Goal: Information Seeking & Learning: Learn about a topic

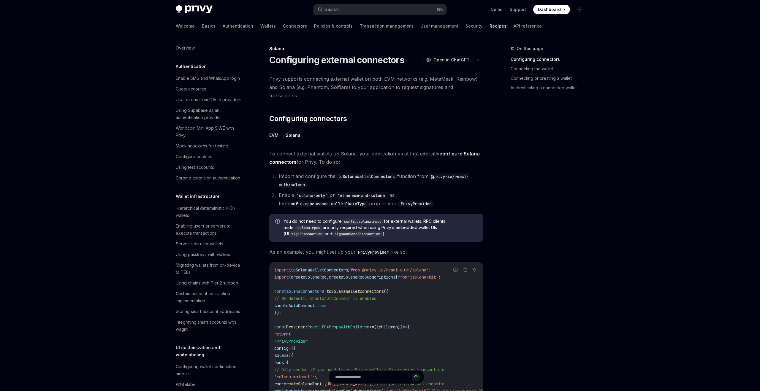
scroll to position [360, 0]
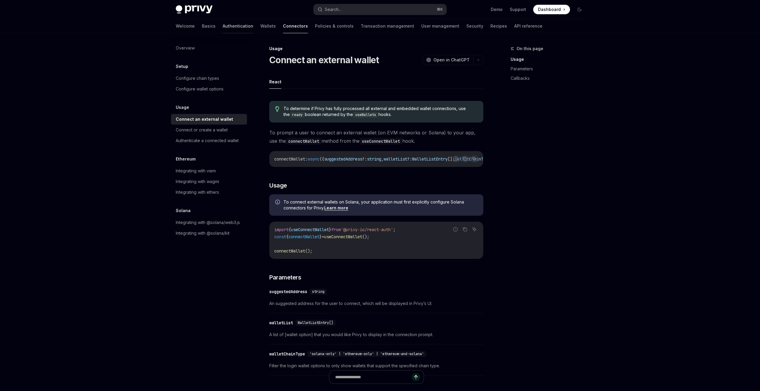
click at [223, 24] on link "Authentication" at bounding box center [238, 26] width 31 height 14
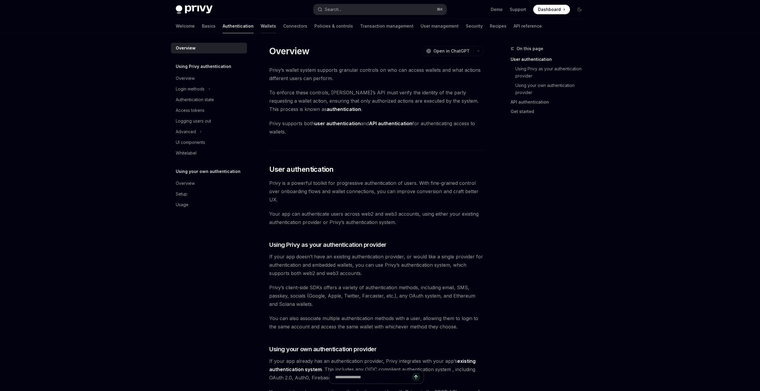
click at [261, 24] on link "Wallets" at bounding box center [268, 26] width 15 height 14
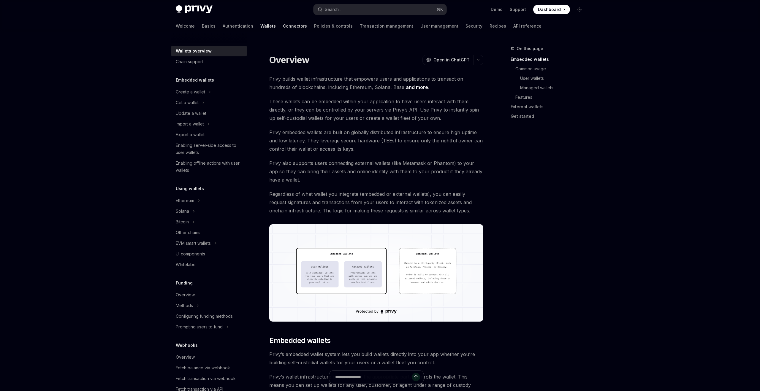
click at [283, 24] on link "Connectors" at bounding box center [295, 26] width 24 height 14
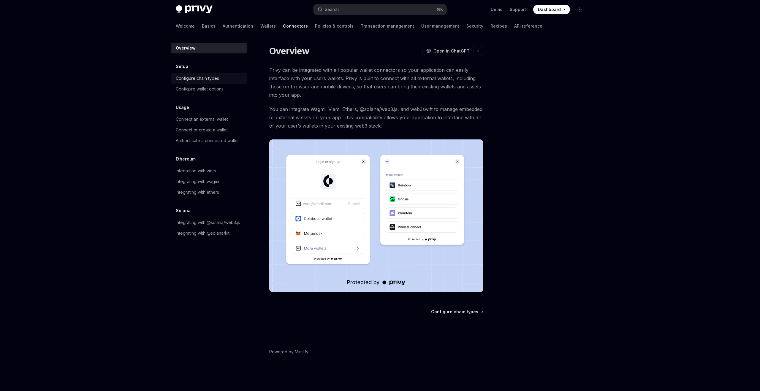
click at [215, 80] on div "Configure chain types" at bounding box center [197, 78] width 43 height 7
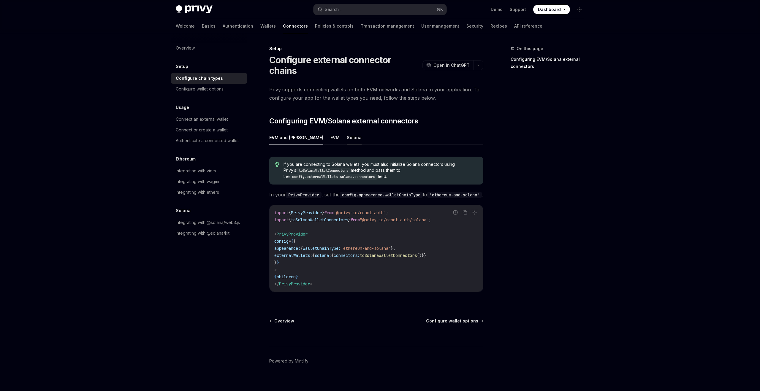
click at [347, 131] on button "Solana" at bounding box center [354, 138] width 15 height 14
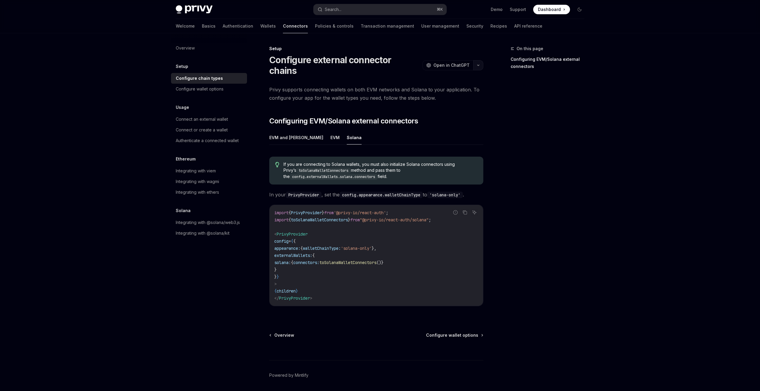
click at [481, 61] on button "button" at bounding box center [478, 65] width 10 height 10
click at [442, 102] on div "Copy page" at bounding box center [450, 101] width 58 height 6
click at [216, 91] on div "Configure wallet options" at bounding box center [200, 89] width 48 height 7
type textarea "*"
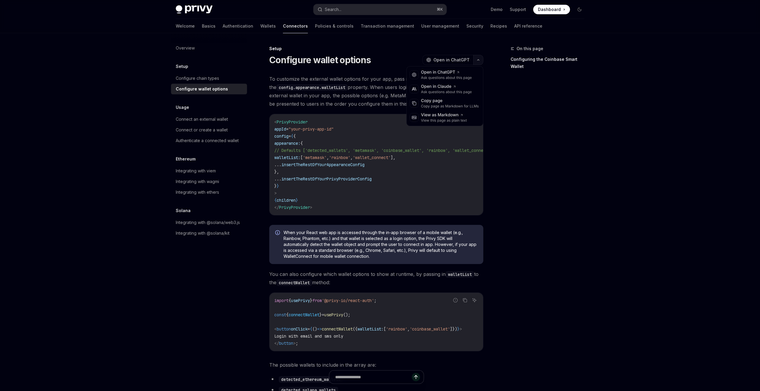
click at [476, 59] on button "button" at bounding box center [478, 60] width 10 height 10
click at [438, 102] on div "Copy page" at bounding box center [450, 101] width 58 height 6
click at [222, 118] on div "Connect an external wallet" at bounding box center [202, 119] width 52 height 7
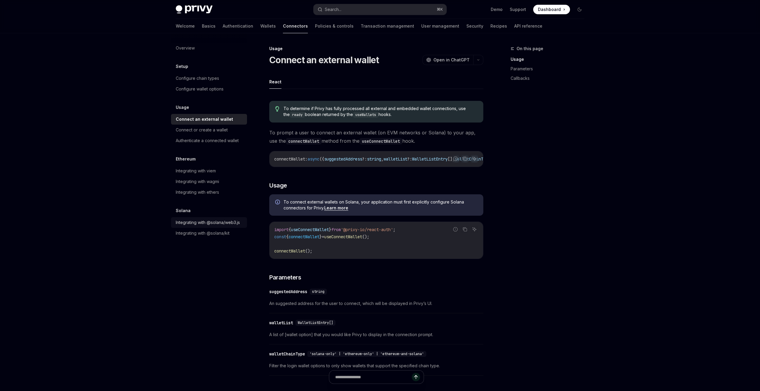
click at [230, 222] on div "Integrating with @solana/web3.js" at bounding box center [208, 222] width 64 height 7
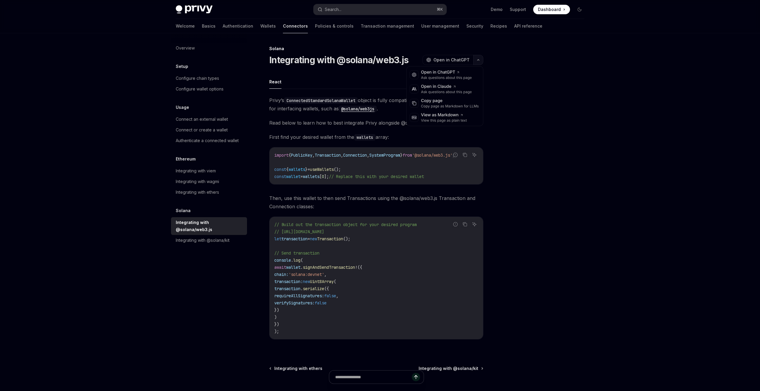
click at [479, 59] on icon "button" at bounding box center [478, 60] width 7 height 2
click at [445, 104] on div "Copy page as Markdown for LLMs" at bounding box center [450, 106] width 58 height 5
click at [231, 137] on div "Authenticate a connected wallet" at bounding box center [207, 140] width 63 height 7
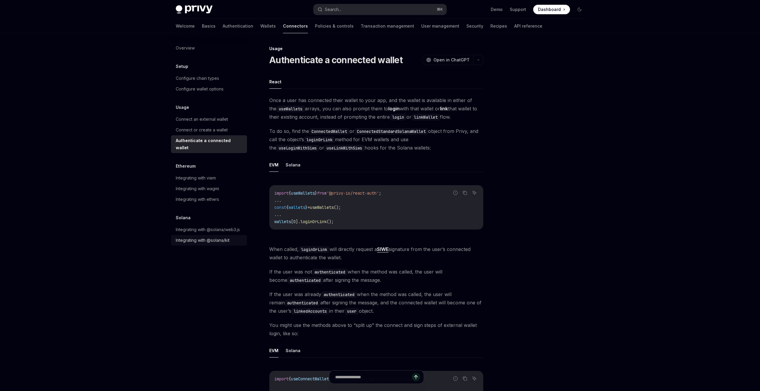
click at [232, 237] on div "Integrating with @solana/kit" at bounding box center [210, 240] width 68 height 7
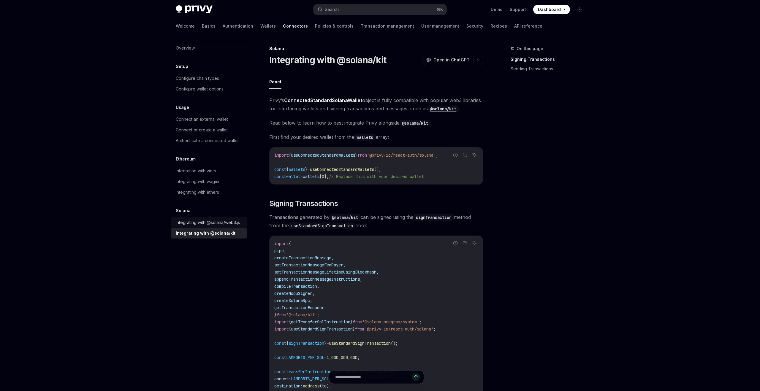
click at [235, 218] on link "Integrating with @solana/web3.js" at bounding box center [209, 222] width 76 height 11
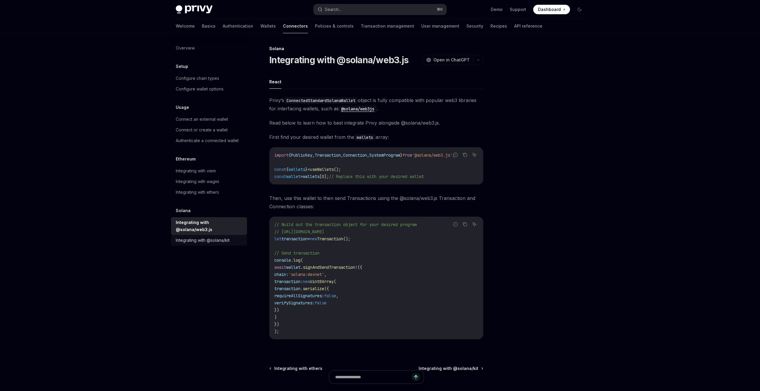
click at [232, 235] on link "Integrating with @solana/kit" at bounding box center [209, 240] width 76 height 11
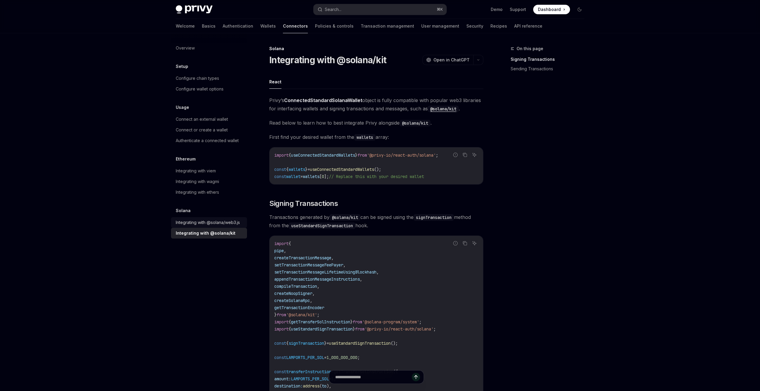
click at [230, 225] on div "Integrating with @solana/web3.js" at bounding box center [208, 222] width 64 height 7
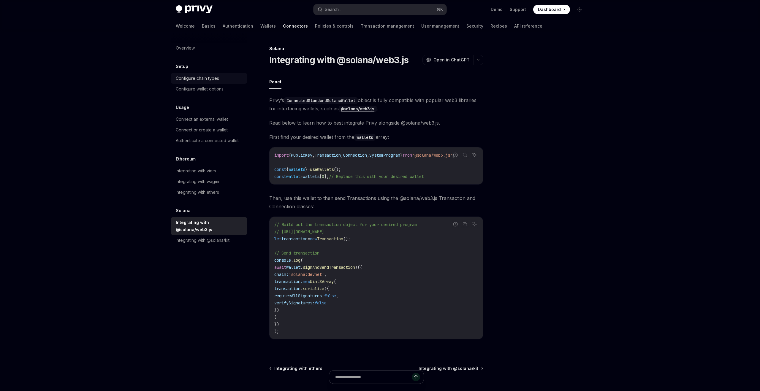
click at [235, 81] on div "Configure chain types" at bounding box center [210, 78] width 68 height 7
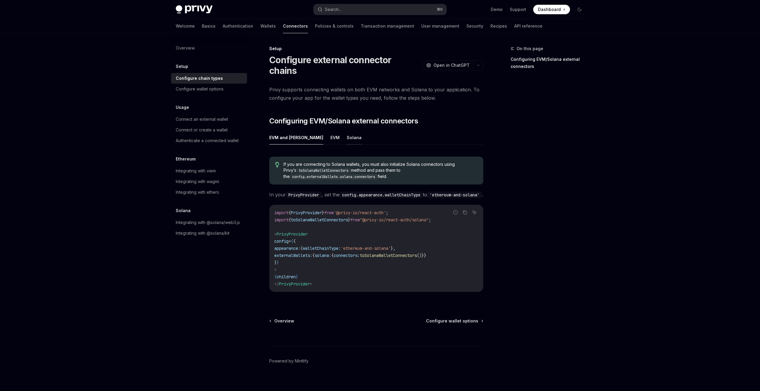
click at [347, 131] on button "Solana" at bounding box center [354, 138] width 15 height 14
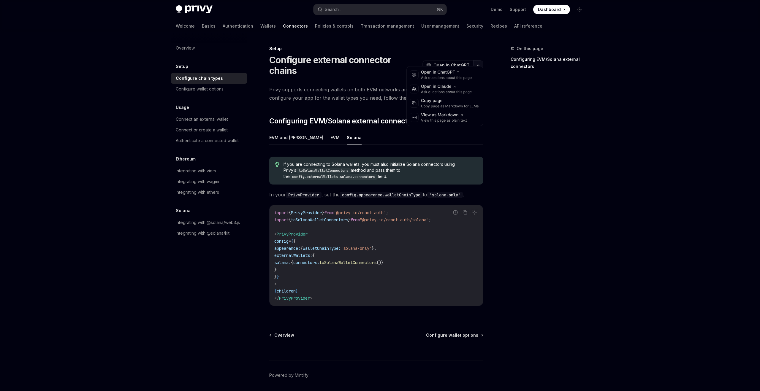
click at [478, 60] on button "button" at bounding box center [478, 65] width 10 height 10
click at [434, 105] on div "Copy page as Markdown for LLMs" at bounding box center [450, 106] width 58 height 5
click at [225, 91] on div "Configure wallet options" at bounding box center [210, 89] width 68 height 7
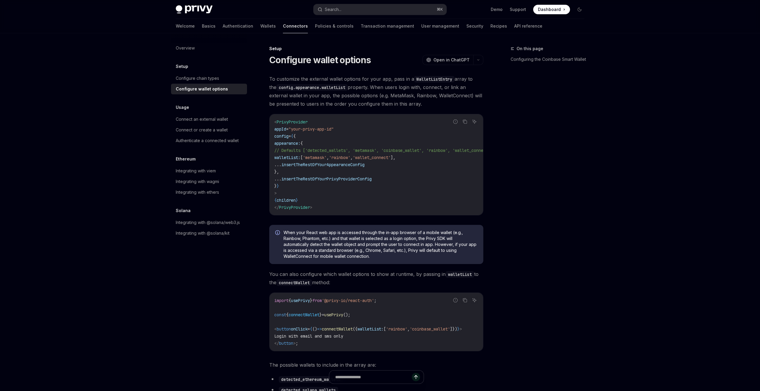
type textarea "*"
click at [479, 60] on icon "button" at bounding box center [478, 60] width 7 height 2
click at [440, 101] on div "Copy page" at bounding box center [450, 101] width 58 height 6
click at [479, 59] on icon "button" at bounding box center [478, 60] width 7 height 2
click at [437, 102] on div "Copy page" at bounding box center [450, 101] width 58 height 6
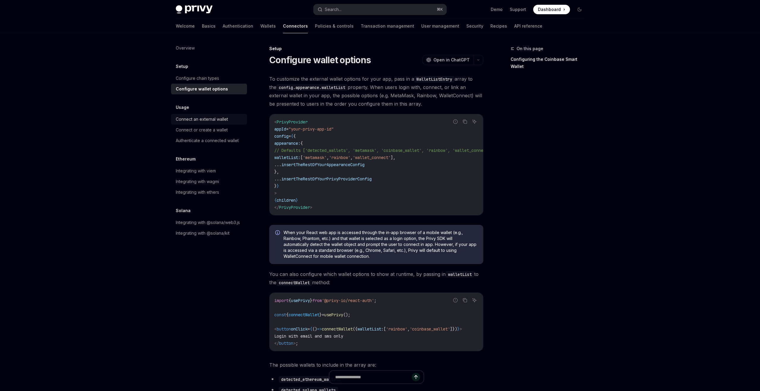
click at [225, 121] on div "Connect an external wallet" at bounding box center [202, 119] width 52 height 7
type textarea "*"
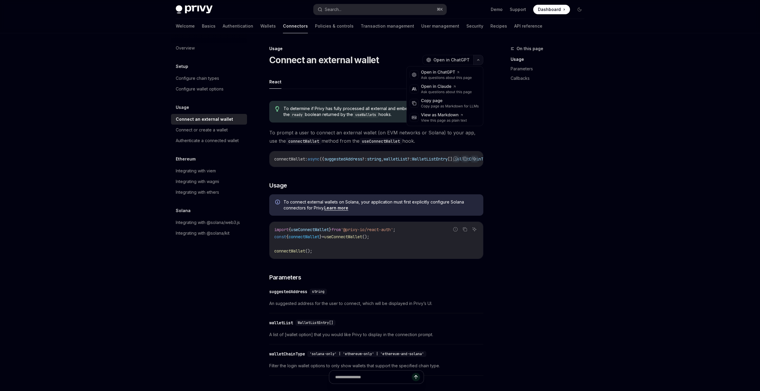
click at [475, 60] on button "button" at bounding box center [478, 60] width 10 height 10
click at [437, 109] on div "Copy page Copy page as Markdown for LLMs" at bounding box center [445, 103] width 74 height 14
click at [218, 131] on div "Connect or create a wallet" at bounding box center [202, 129] width 52 height 7
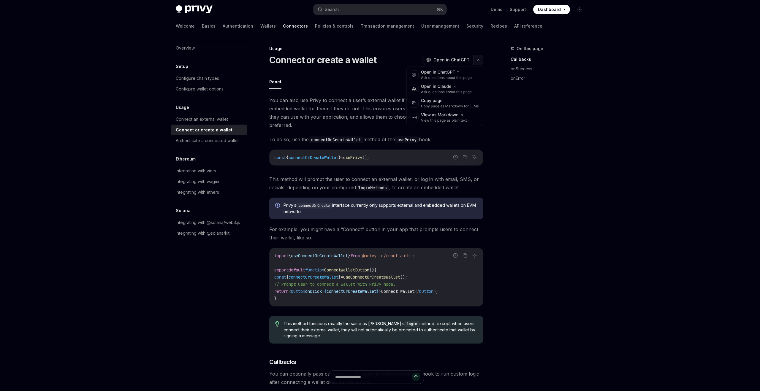
click at [481, 59] on button "button" at bounding box center [478, 60] width 10 height 10
click at [443, 101] on div "Copy page" at bounding box center [450, 101] width 58 height 6
click at [228, 139] on div "Authenticate a connected wallet" at bounding box center [207, 140] width 63 height 7
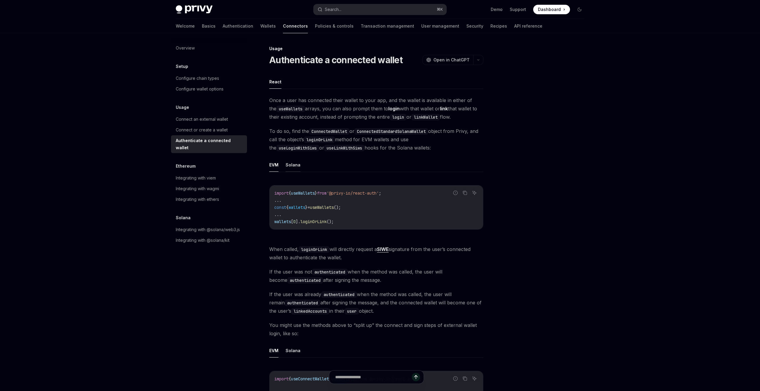
click at [296, 161] on button "Solana" at bounding box center [293, 165] width 15 height 14
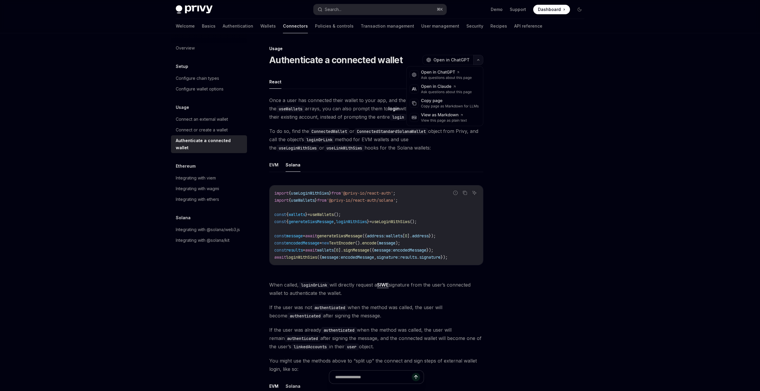
click at [480, 58] on button "button" at bounding box center [478, 60] width 10 height 10
click at [447, 100] on div "Copy page" at bounding box center [450, 101] width 58 height 6
click at [224, 226] on div "Integrating with @solana/web3.js" at bounding box center [208, 229] width 64 height 7
type textarea "*"
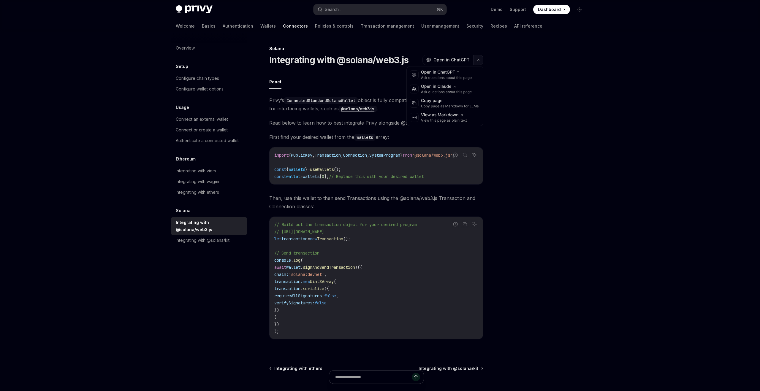
click at [479, 62] on button "button" at bounding box center [478, 60] width 10 height 10
click at [438, 103] on div "Copy page" at bounding box center [450, 101] width 58 height 6
click at [361, 26] on link "Transaction management" at bounding box center [387, 26] width 53 height 14
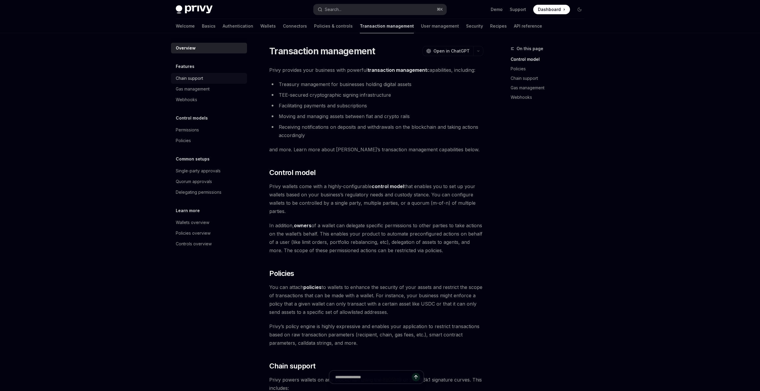
click at [222, 74] on link "Chain support" at bounding box center [209, 78] width 76 height 11
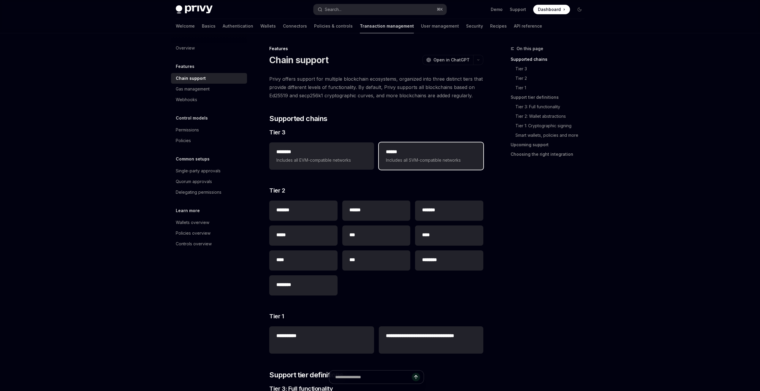
click at [420, 164] on div "****** Includes all SVM-compatible networks" at bounding box center [431, 156] width 105 height 27
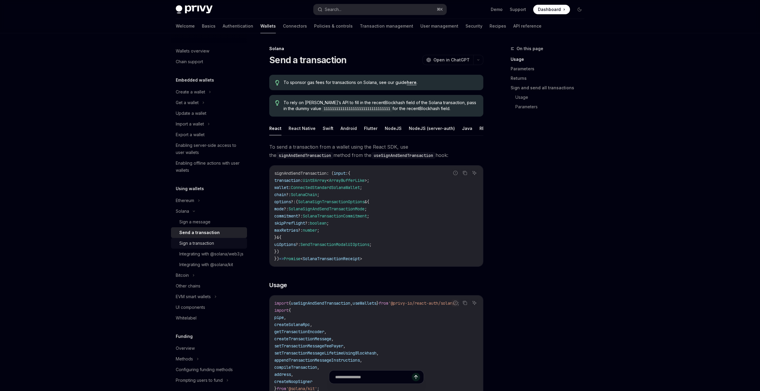
click at [214, 240] on div "Sign a transaction" at bounding box center [196, 243] width 35 height 7
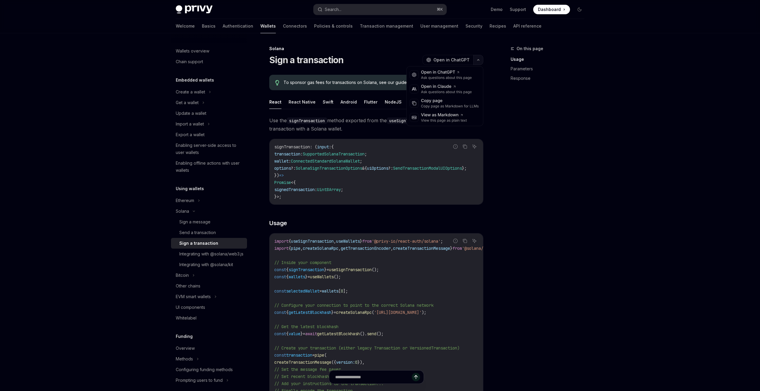
click at [482, 60] on button "button" at bounding box center [478, 60] width 10 height 10
click at [439, 105] on div "Copy page as Markdown for LLMs" at bounding box center [450, 106] width 58 height 5
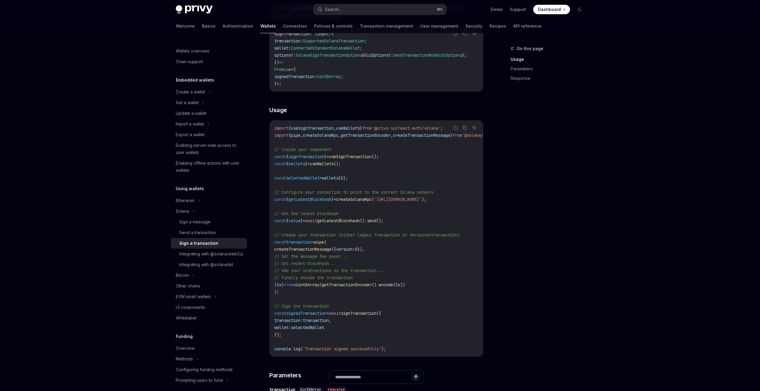
scroll to position [114, 0]
click at [211, 221] on div "Sign a message" at bounding box center [211, 222] width 64 height 7
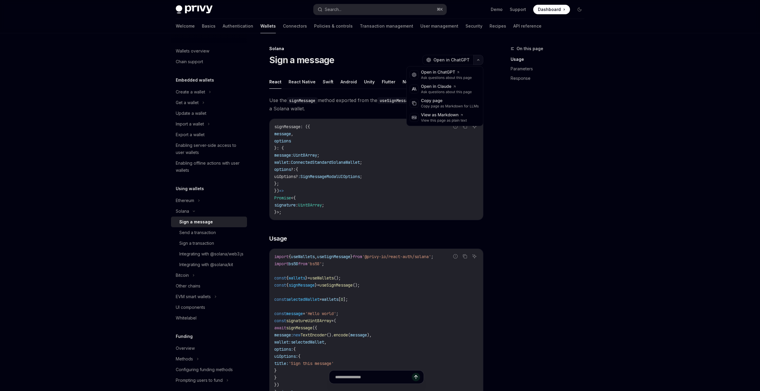
click at [479, 59] on button "button" at bounding box center [478, 60] width 10 height 10
click at [433, 102] on div "Copy page" at bounding box center [450, 101] width 58 height 6
click at [213, 258] on div "Integrating with @solana/web3.js" at bounding box center [211, 254] width 64 height 7
type textarea "*"
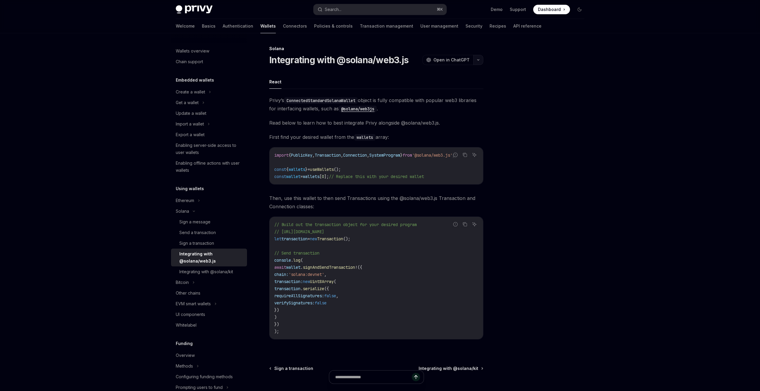
click at [482, 60] on button "button" at bounding box center [478, 60] width 10 height 10
click at [441, 103] on div "Copy page" at bounding box center [450, 101] width 58 height 6
click at [283, 24] on link "Connectors" at bounding box center [295, 26] width 24 height 14
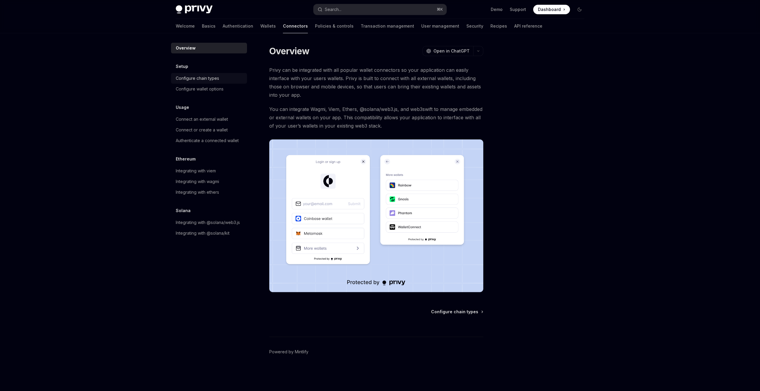
click at [219, 78] on div "Configure chain types" at bounding box center [210, 78] width 68 height 7
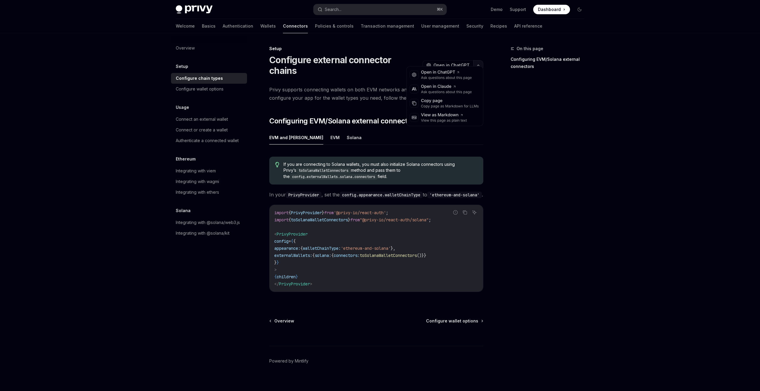
click at [478, 64] on icon "button" at bounding box center [478, 65] width 7 height 2
click at [438, 98] on div "Copy page" at bounding box center [450, 101] width 58 height 6
click at [347, 131] on button "Solana" at bounding box center [354, 138] width 15 height 14
type textarea "*"
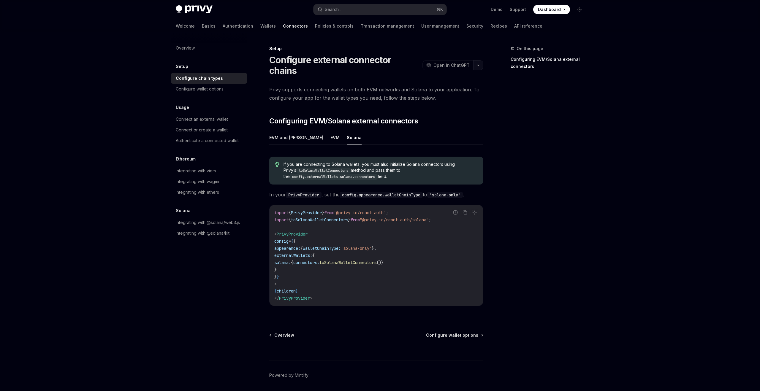
click at [478, 64] on icon "button" at bounding box center [478, 65] width 7 height 2
click at [449, 101] on div "Copy page" at bounding box center [450, 101] width 58 height 6
click at [213, 92] on div "Configure wallet options" at bounding box center [200, 89] width 48 height 7
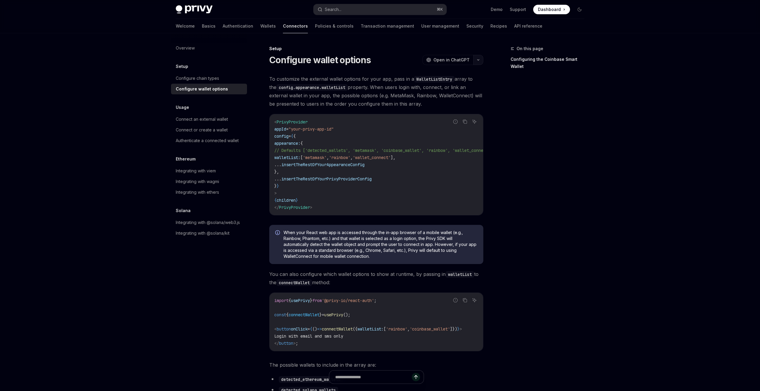
click at [478, 61] on button "button" at bounding box center [478, 60] width 10 height 10
click at [444, 103] on div "Copy page" at bounding box center [450, 101] width 58 height 6
click at [216, 121] on div "Connect an external wallet" at bounding box center [202, 119] width 52 height 7
type textarea "*"
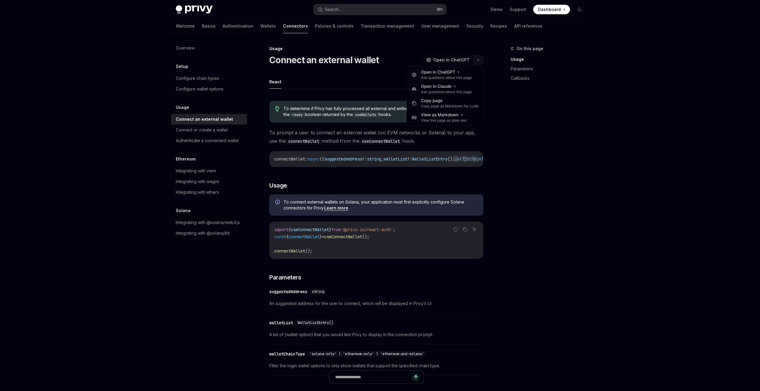
click at [480, 60] on button "button" at bounding box center [478, 60] width 10 height 10
click at [445, 104] on div "Copy page as Markdown for LLMs" at bounding box center [450, 106] width 58 height 5
click at [203, 142] on div "Authenticate a connected wallet" at bounding box center [207, 140] width 63 height 7
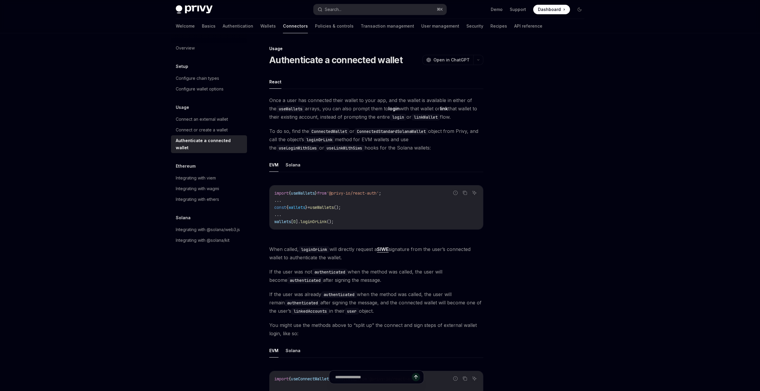
type textarea "*"
click at [479, 60] on icon "button" at bounding box center [478, 60] width 7 height 2
click at [436, 105] on div "Copy page as Markdown for LLMs" at bounding box center [450, 106] width 58 height 5
click at [214, 226] on div "Integrating with @solana/web3.js" at bounding box center [208, 229] width 64 height 7
type textarea "*"
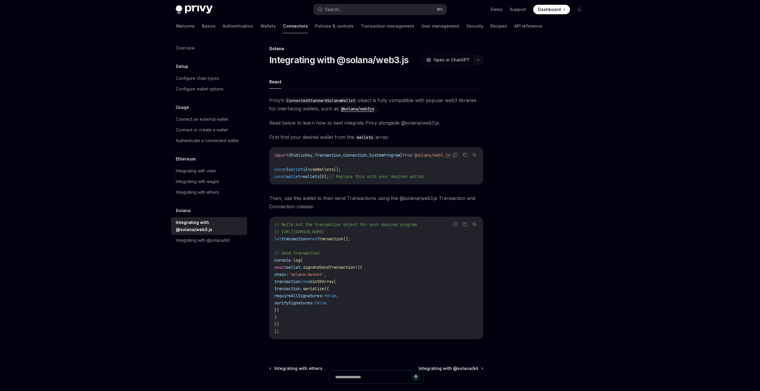
click at [478, 61] on button "button" at bounding box center [478, 60] width 10 height 10
click at [435, 106] on div "Copy page as Markdown for LLMs" at bounding box center [450, 106] width 58 height 5
type textarea "*"
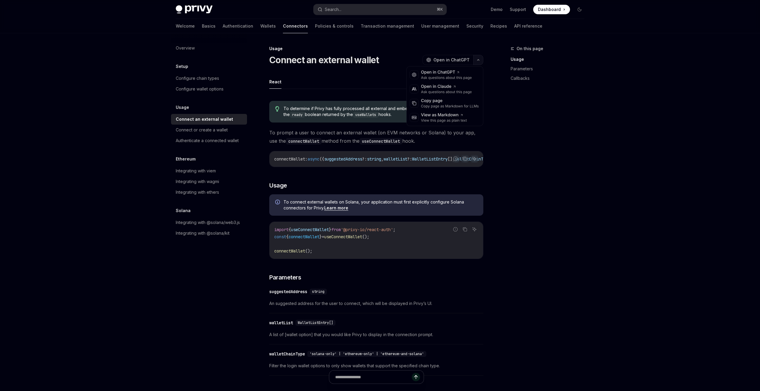
click at [478, 58] on button "button" at bounding box center [478, 60] width 10 height 10
click at [440, 102] on div "Copy page" at bounding box center [450, 101] width 58 height 6
click at [339, 211] on link "Learn more" at bounding box center [336, 207] width 24 height 5
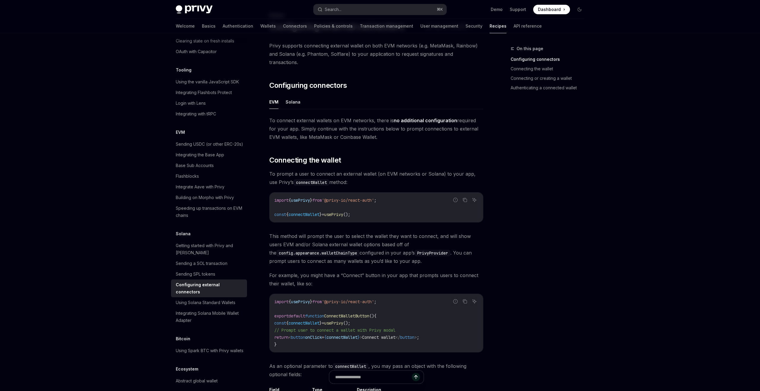
scroll to position [38, 0]
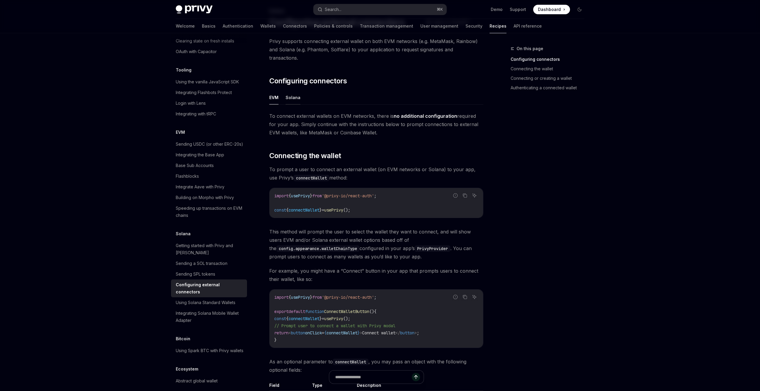
click at [294, 91] on button "Solana" at bounding box center [293, 98] width 15 height 14
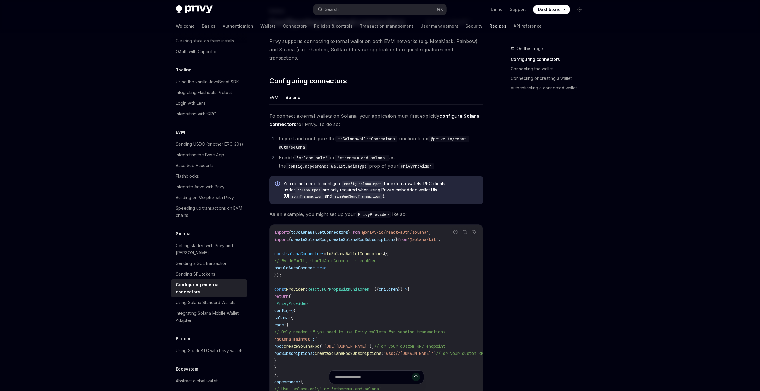
click at [270, 112] on span "To connect external wallets on Solana, your application must first explicitly c…" at bounding box center [376, 120] width 214 height 17
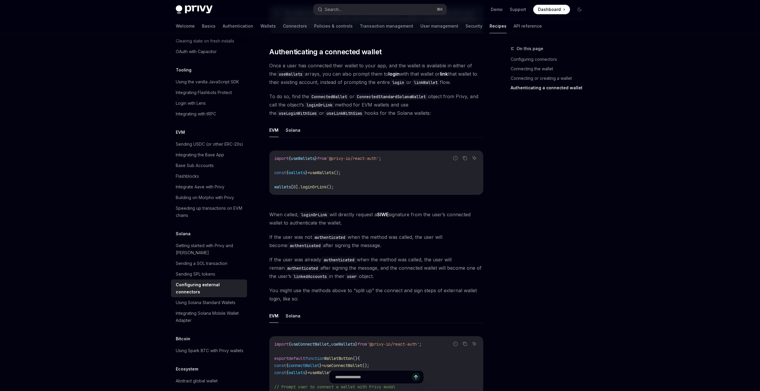
scroll to position [1191, 0]
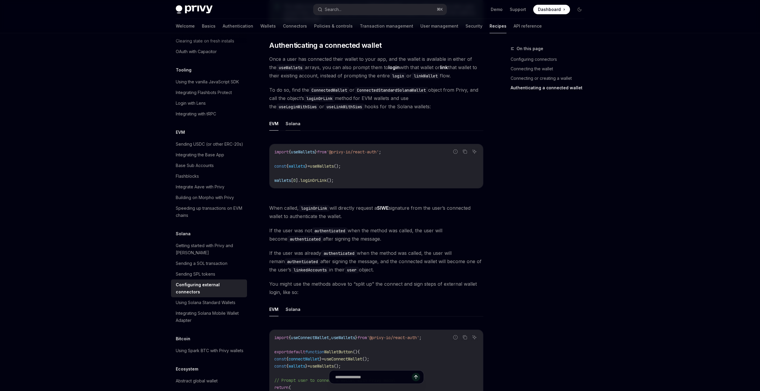
click at [297, 117] on button "Solana" at bounding box center [293, 124] width 15 height 14
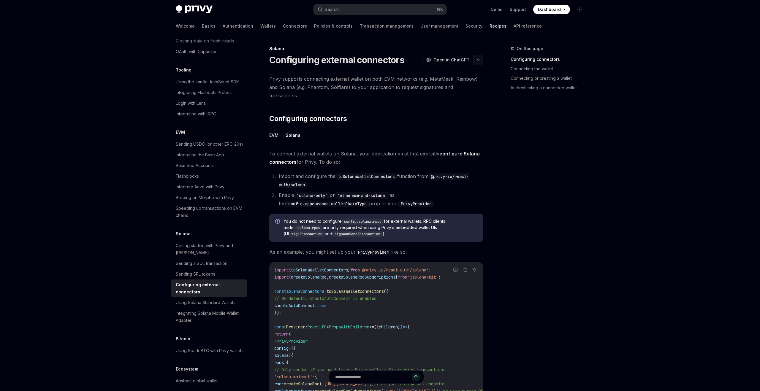
click at [477, 59] on icon "button" at bounding box center [478, 60] width 7 height 2
click at [440, 102] on div "Copy page" at bounding box center [450, 101] width 58 height 6
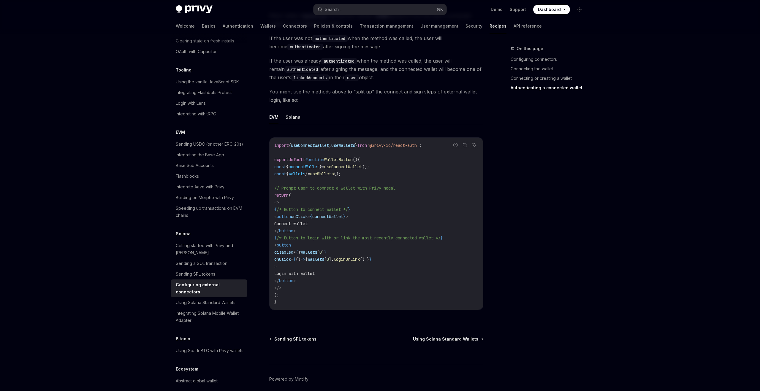
scroll to position [1430, 0]
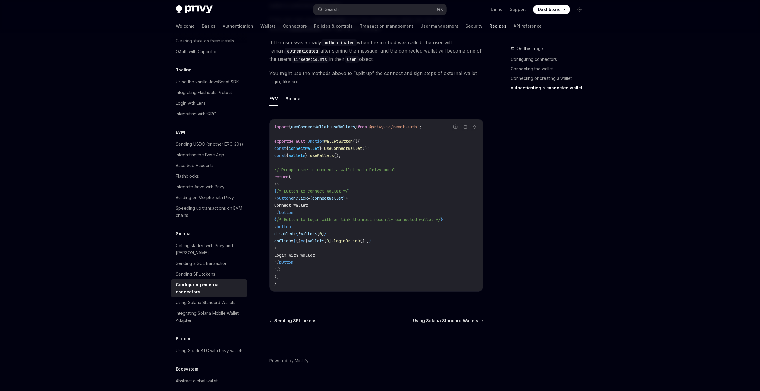
click at [297, 95] on button "Solana" at bounding box center [293, 99] width 15 height 14
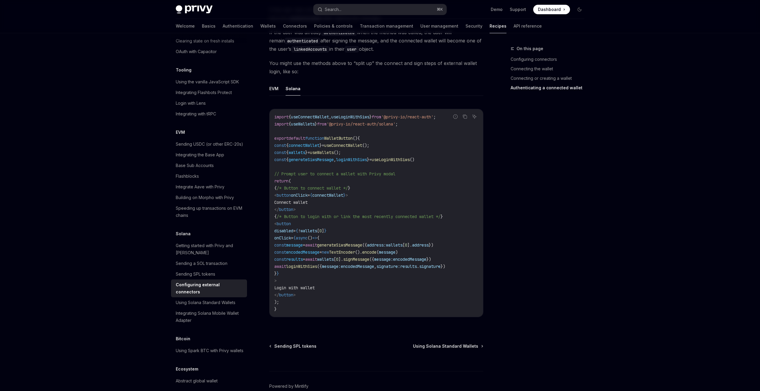
scroll to position [1441, 0]
click at [200, 297] on link "Using Solana Standard Wallets" at bounding box center [209, 302] width 76 height 11
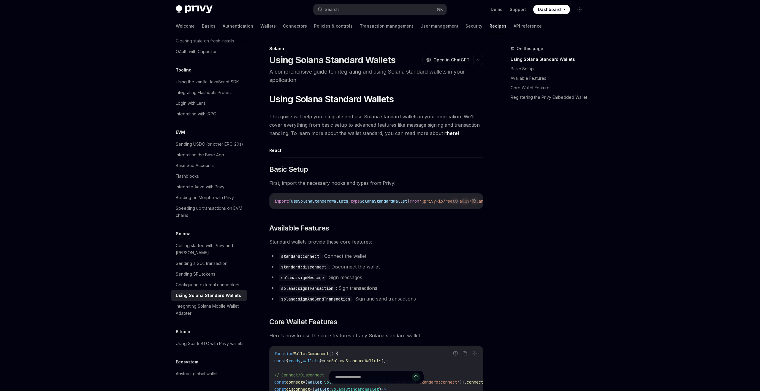
click at [451, 135] on link "here!" at bounding box center [453, 133] width 12 height 6
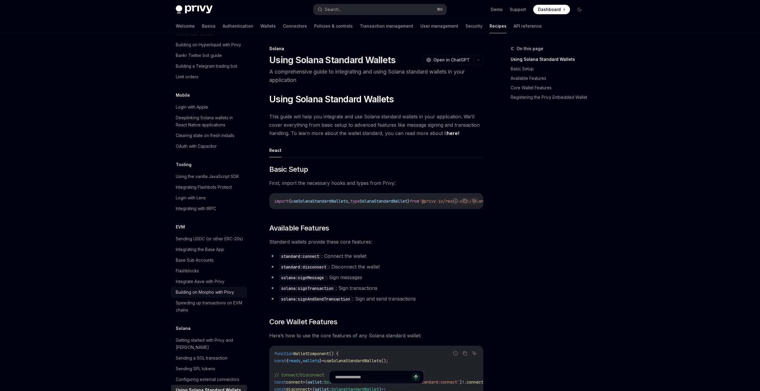
scroll to position [752, 0]
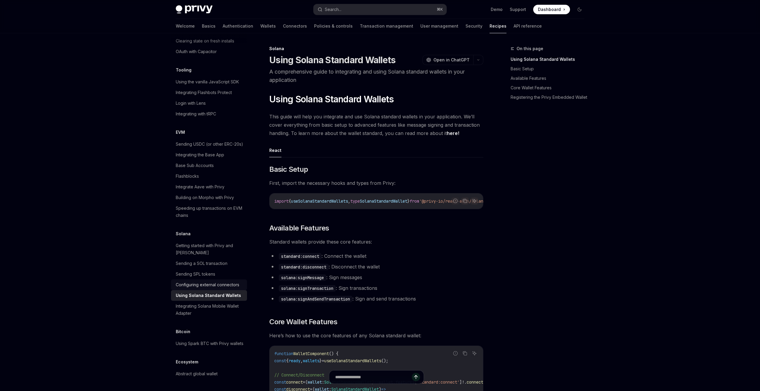
click at [218, 281] on div "Configuring external connectors" at bounding box center [208, 284] width 64 height 7
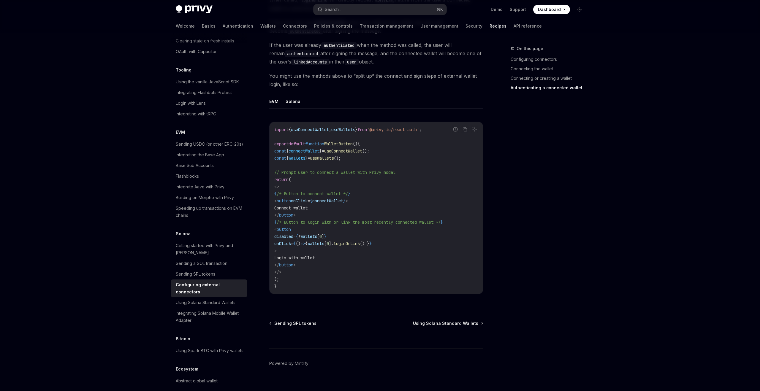
scroll to position [360, 0]
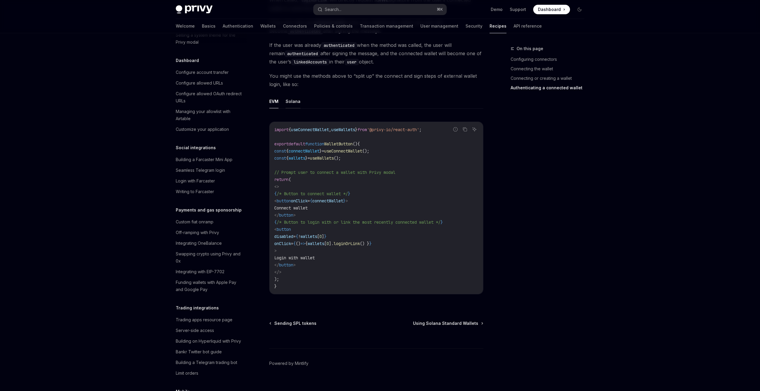
click at [298, 94] on button "Solana" at bounding box center [293, 101] width 15 height 14
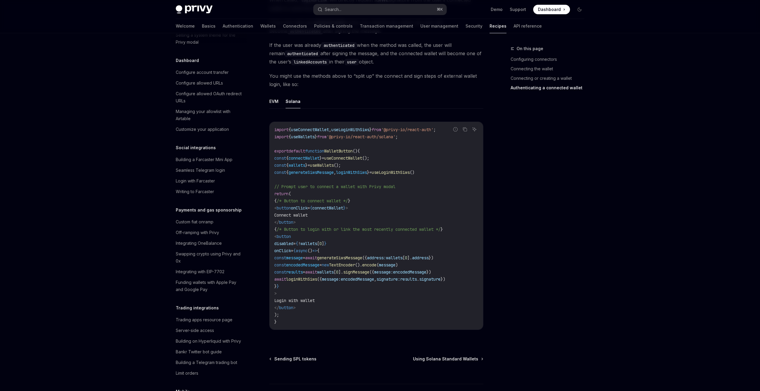
scroll to position [360, 0]
type textarea "*"
